Goal: Entertainment & Leisure: Browse casually

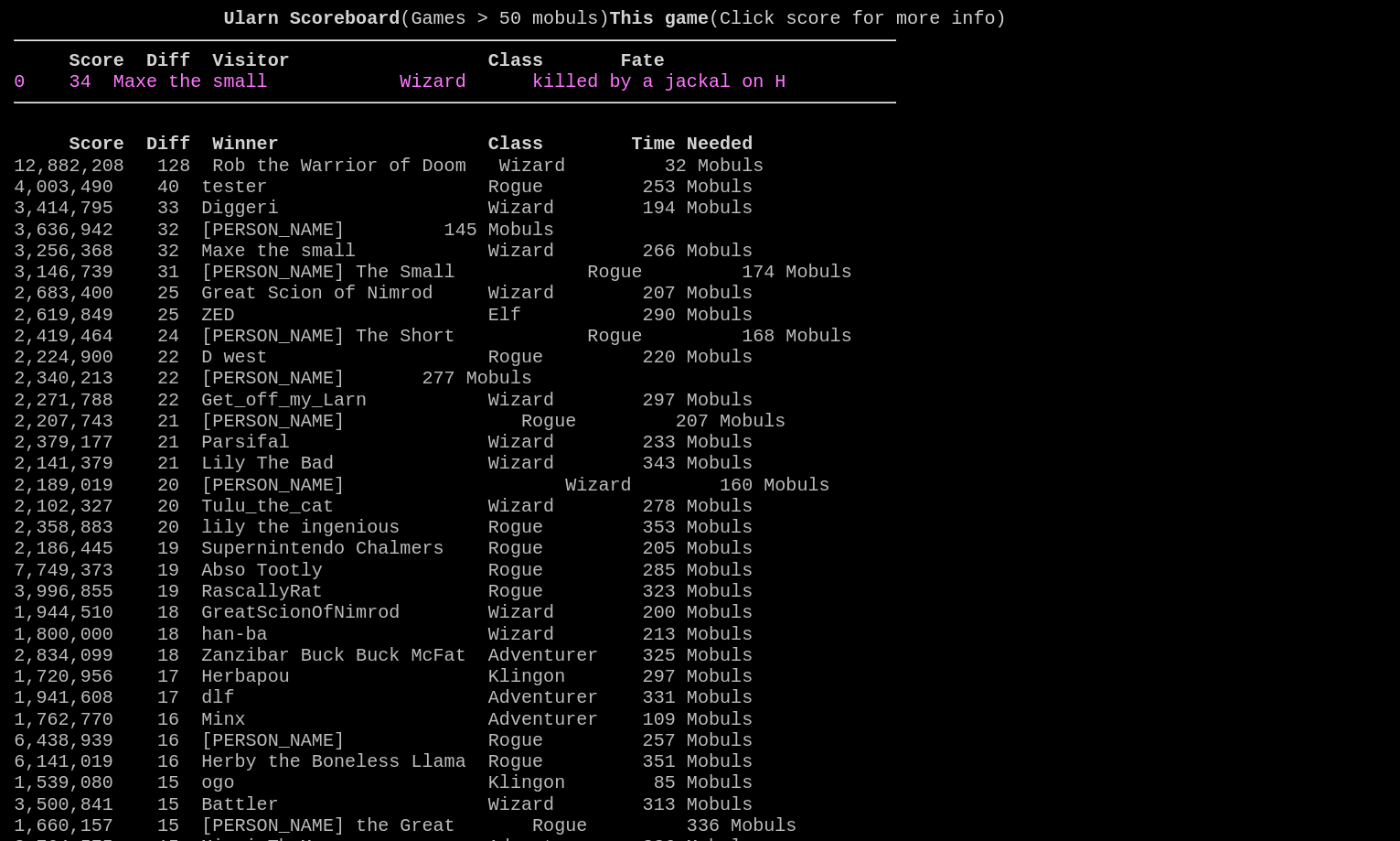
click at [665, 93] on link "0 34 Maxe the small Wizard killed by a jackal on H" at bounding box center [399, 82] width 772 height 21
click at [704, 93] on link "45 34 Maxe the small Wizard killed by a jackal on H" at bounding box center [405, 82] width 783 height 21
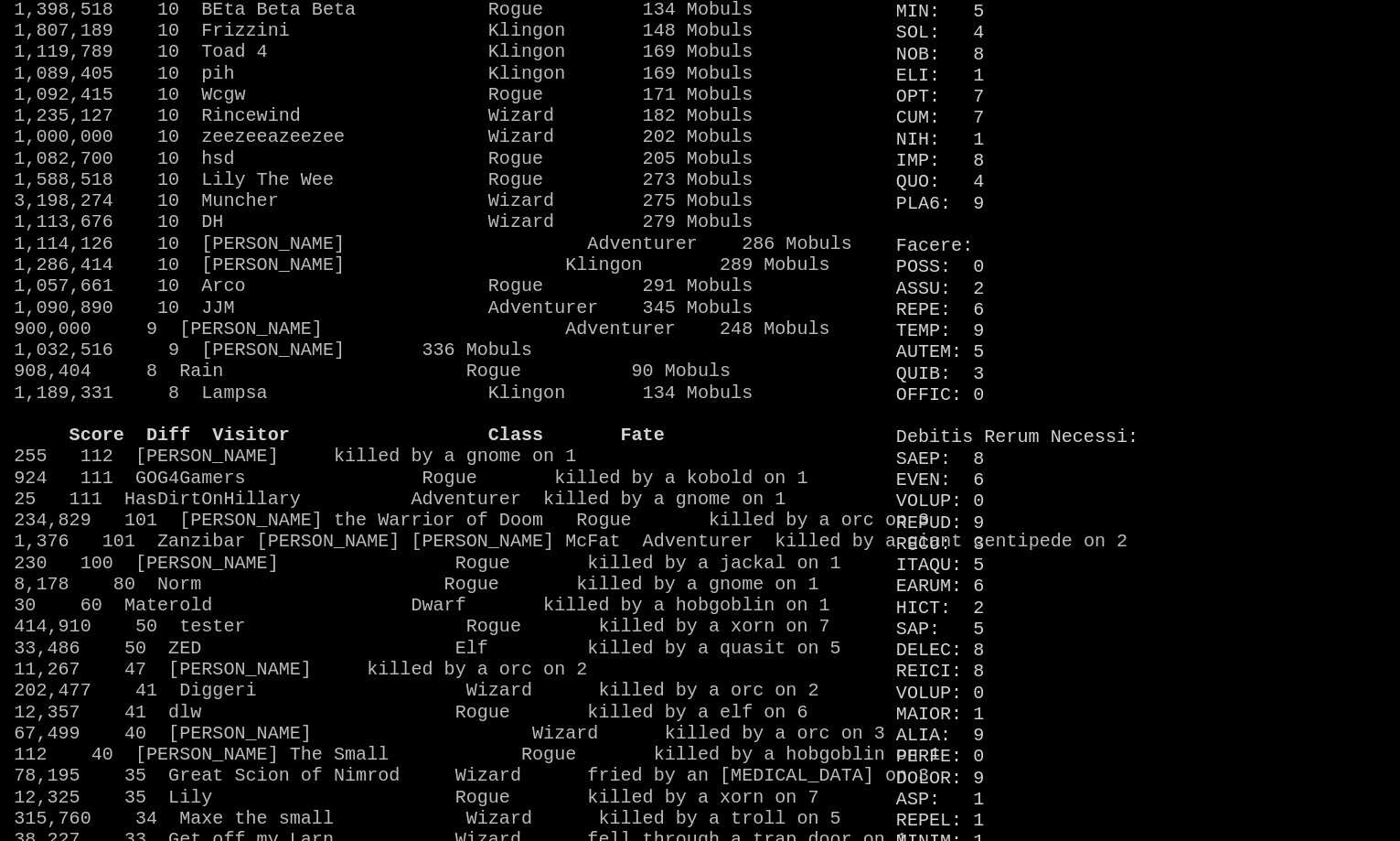
scroll to position [1286, 0]
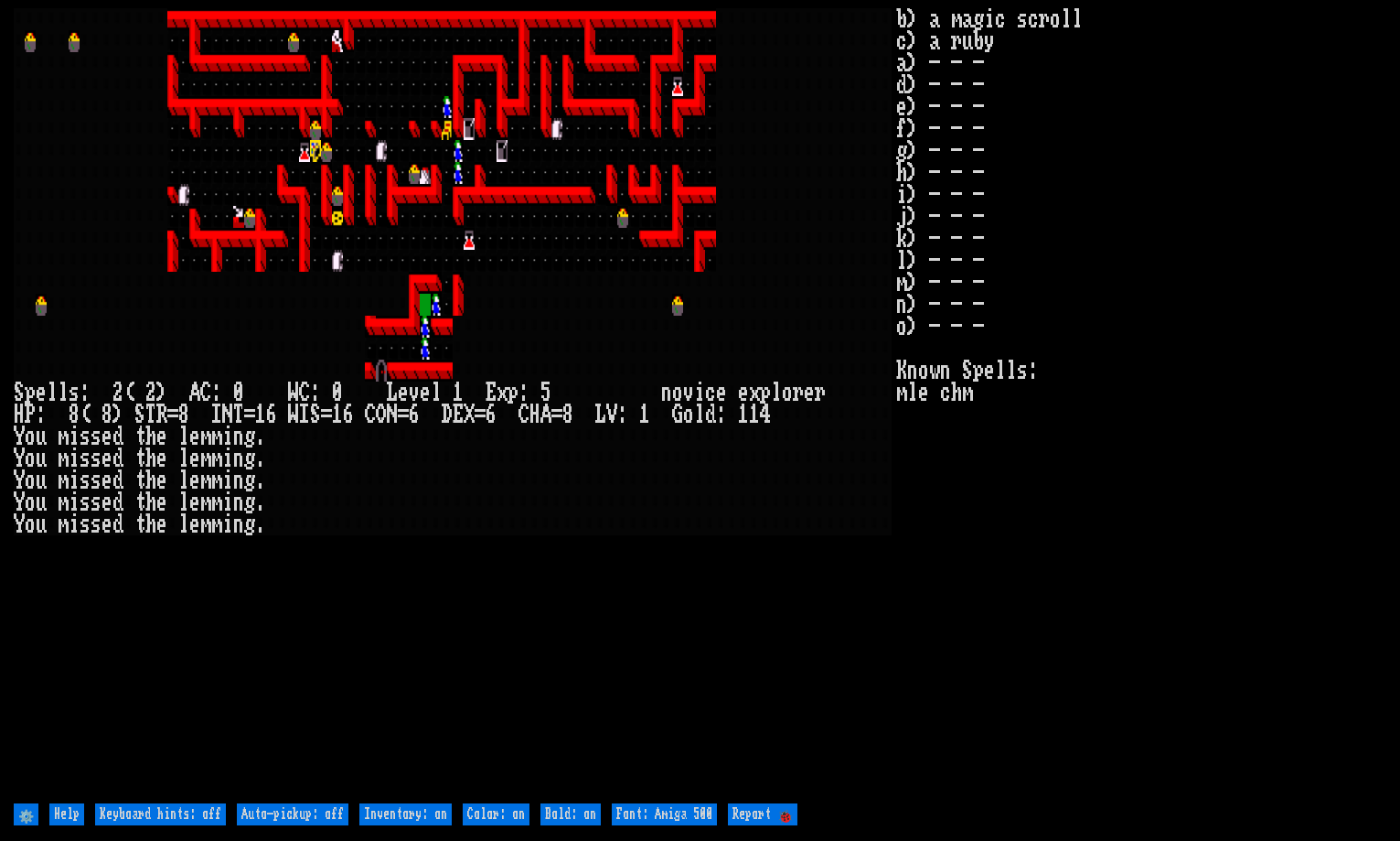
click at [598, 611] on larn at bounding box center [454, 404] width 882 height 791
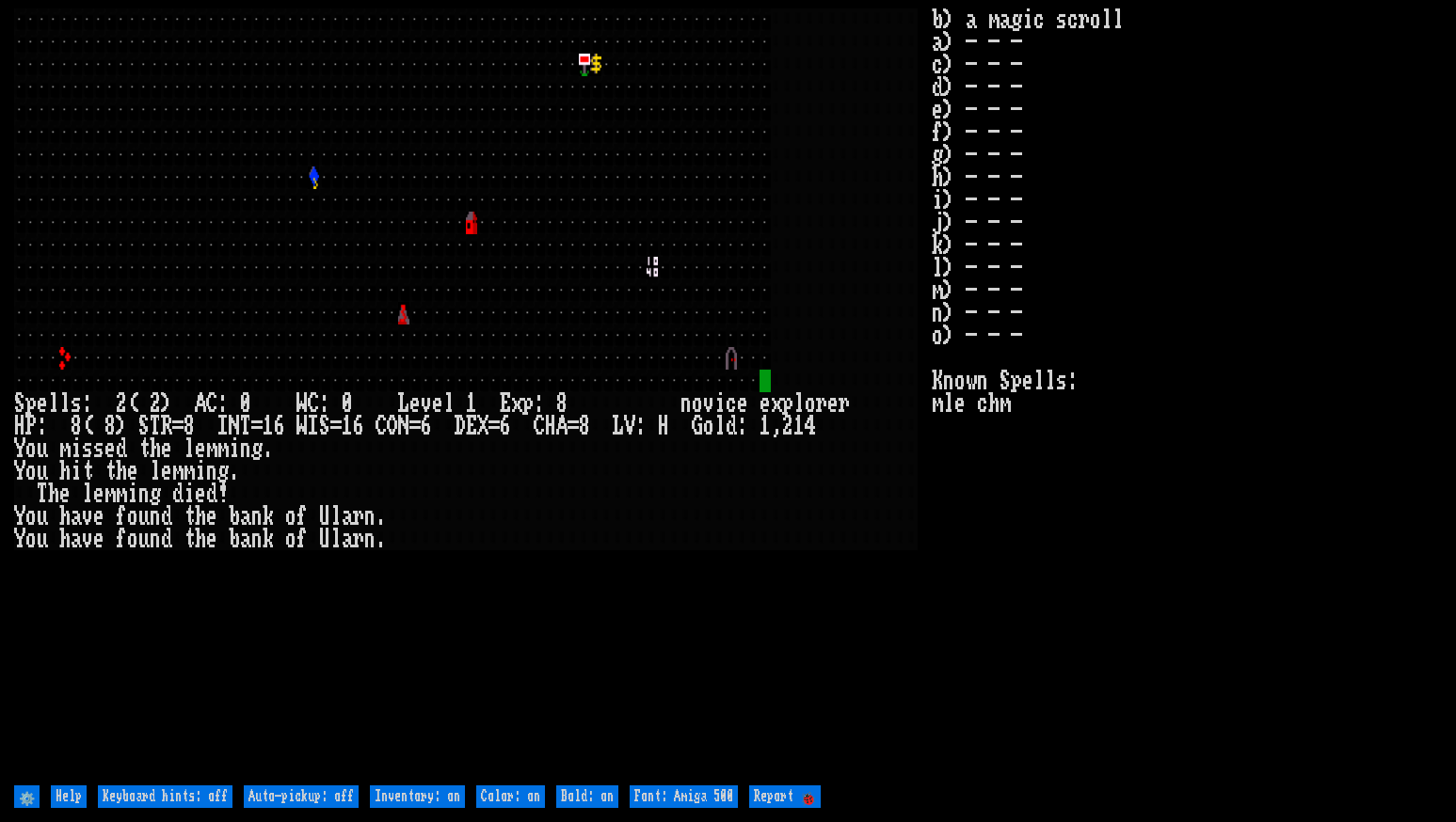
click at [605, 673] on larn at bounding box center [472, 396] width 918 height 773
click at [736, 600] on larn at bounding box center [472, 396] width 918 height 773
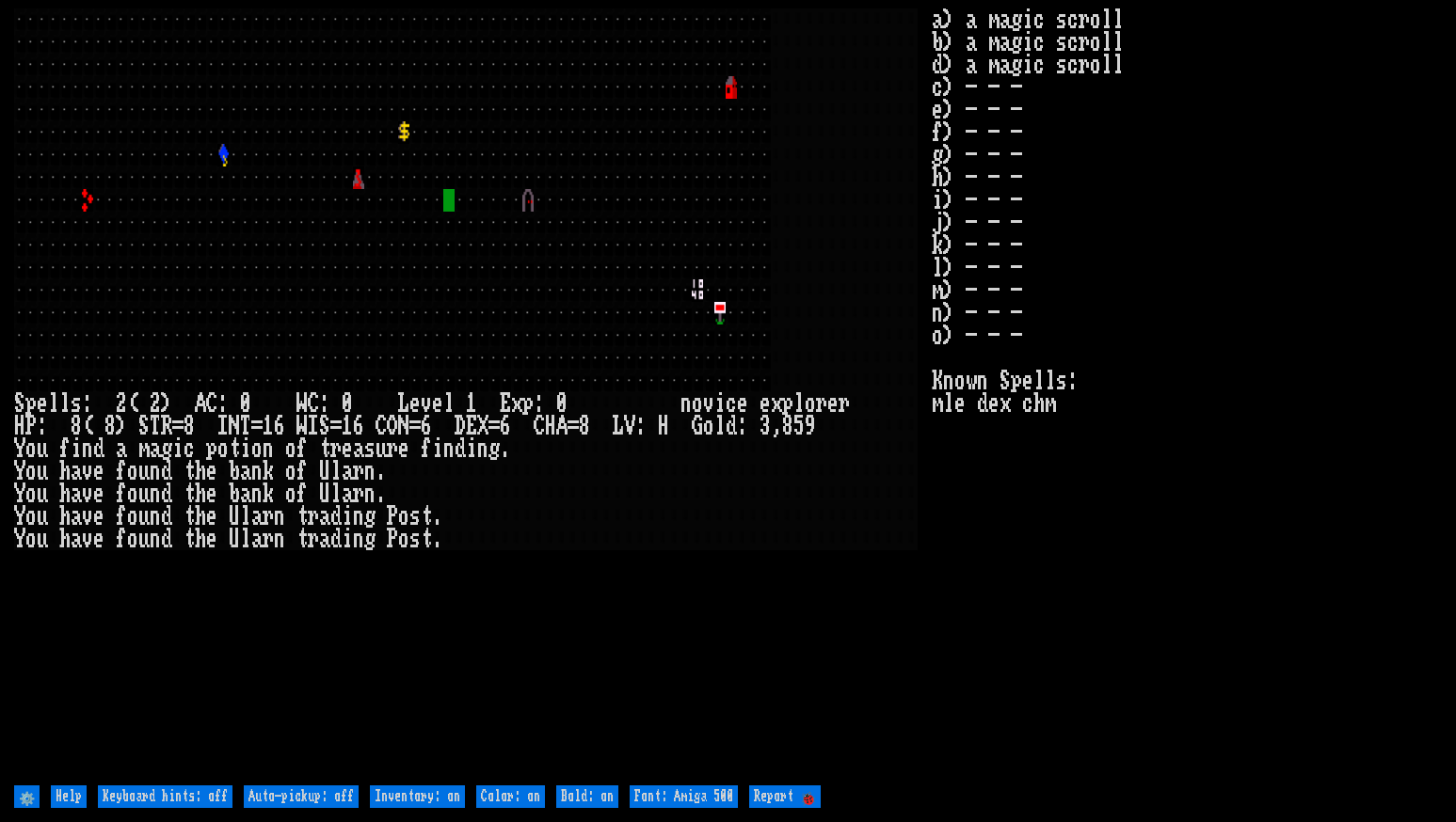
click at [993, 559] on stats "a) a magic scroll b) a magic scroll d) a magic scroll c) - - - e) - - - f) - - …" at bounding box center [1186, 396] width 509 height 773
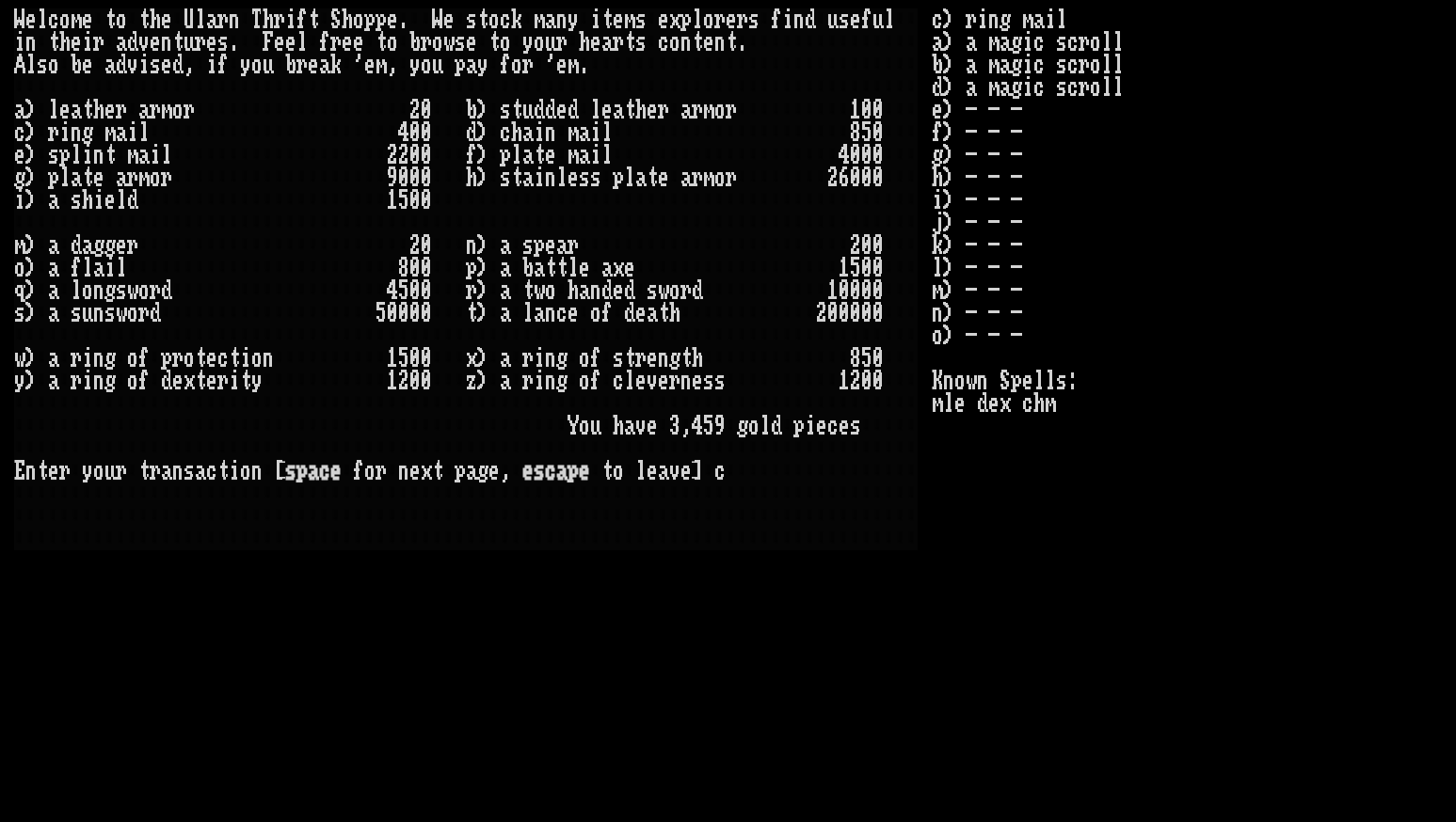
click at [901, 616] on larn "W e l c o m e t o t h e U l a r n T h r i f t S h o p p e . W e s t o c k m a n…" at bounding box center [472, 396] width 918 height 773
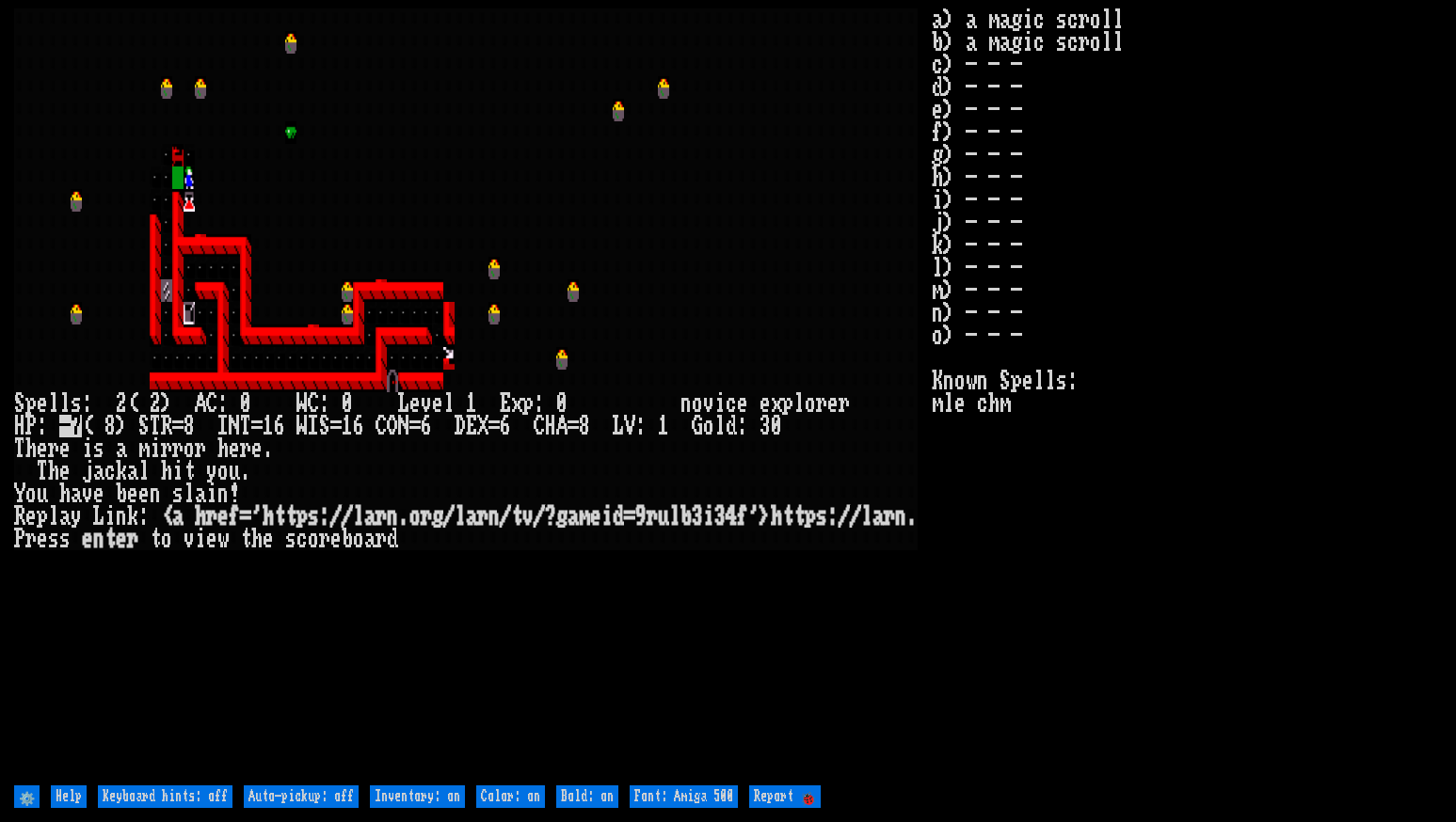
click at [1143, 290] on stats "a) a magic scroll b) a magic scroll c) - - - d) - - - e) - - - f) - - - g) - - …" at bounding box center [1186, 396] width 509 height 773
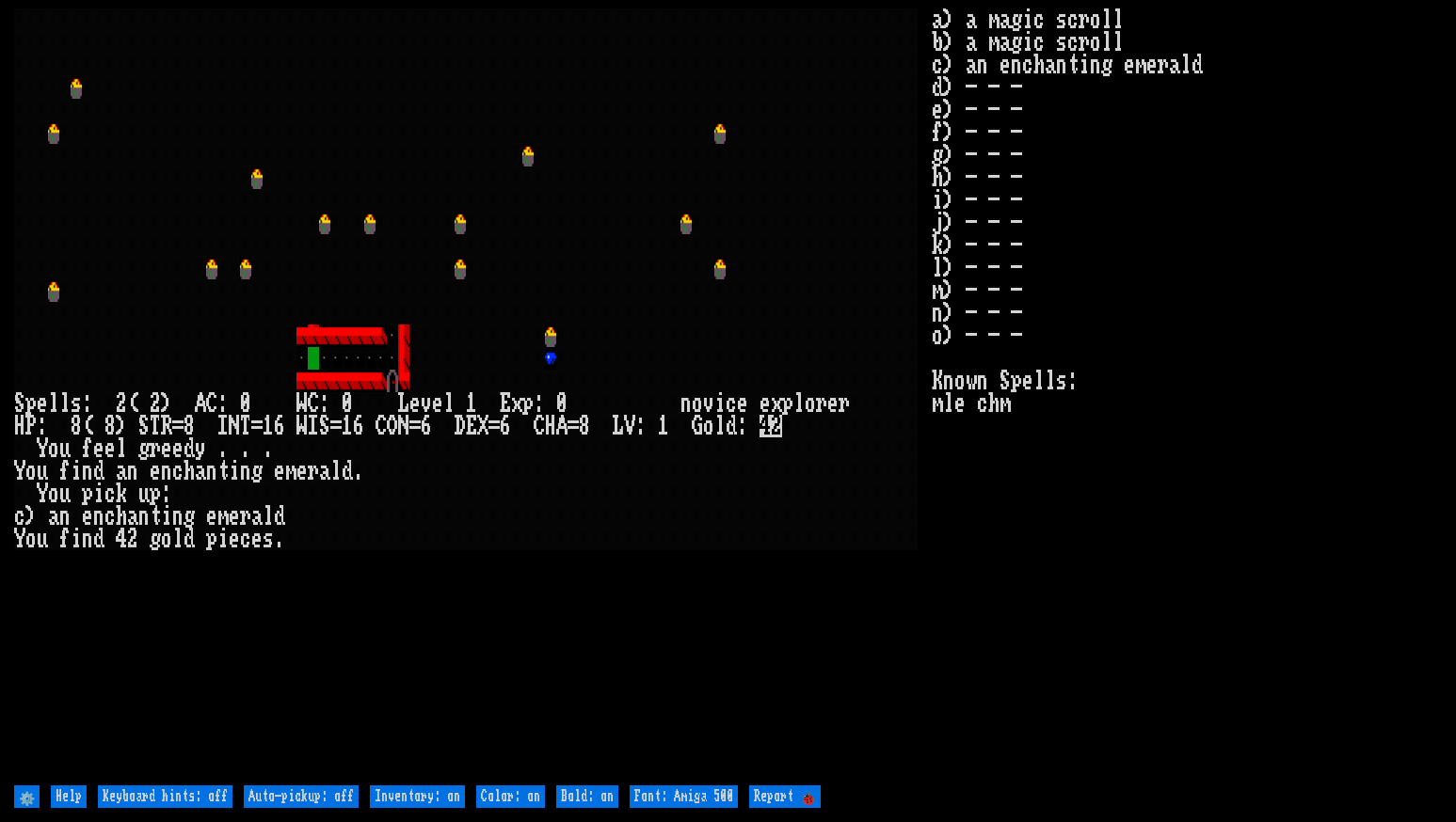
click at [822, 218] on div at bounding box center [821, 223] width 11 height 23
